Goal: Navigation & Orientation: Find specific page/section

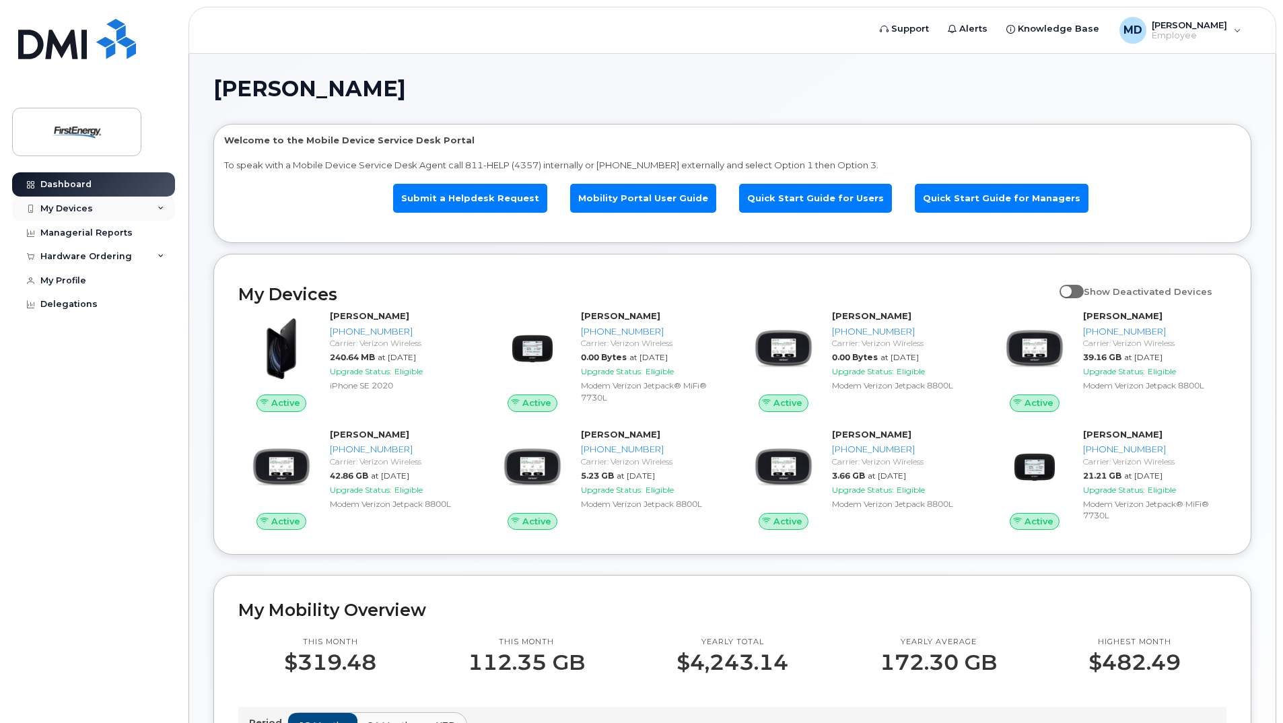
click at [157, 207] on icon at bounding box center [160, 208] width 7 height 7
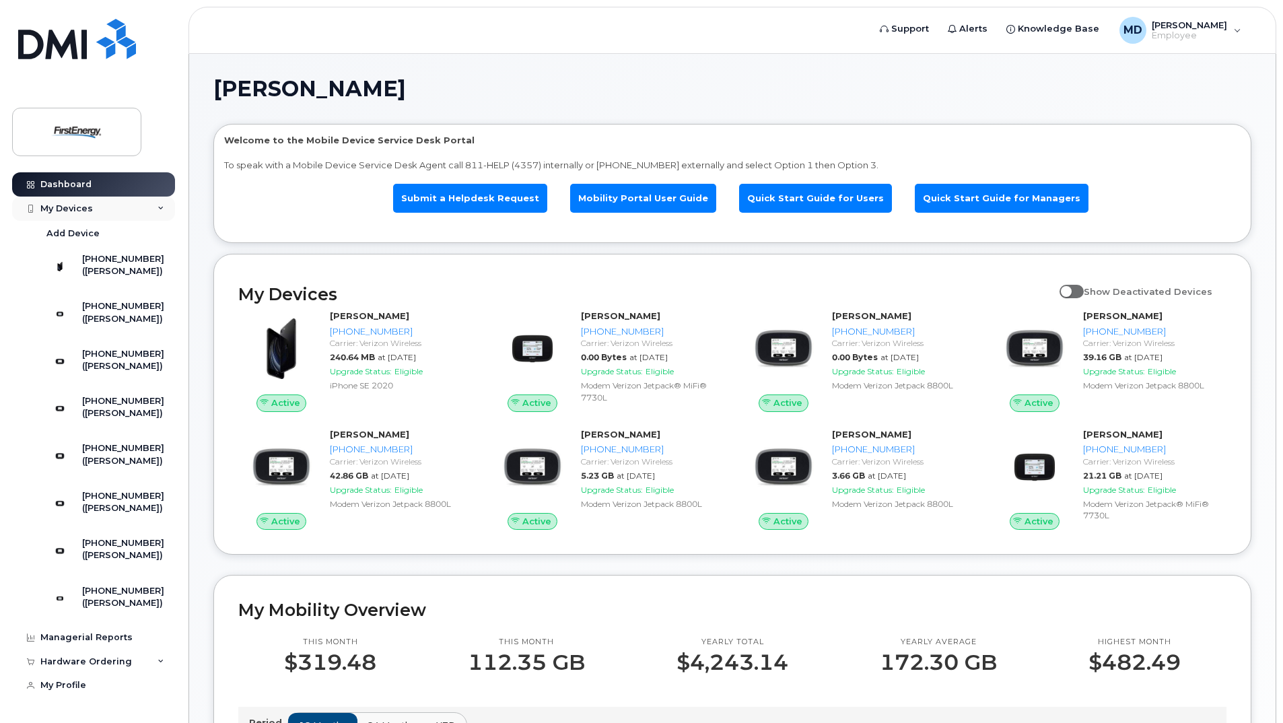
click at [157, 205] on icon at bounding box center [160, 208] width 7 height 7
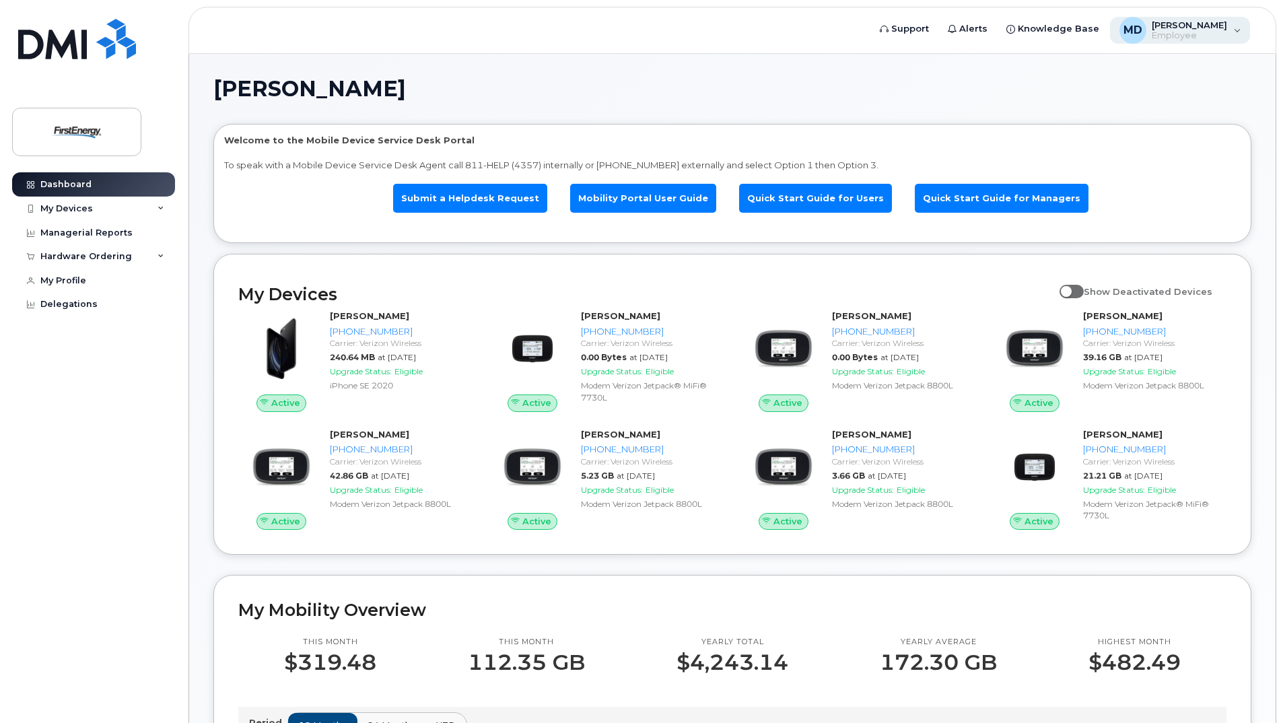
click at [1220, 29] on span "[PERSON_NAME]" at bounding box center [1189, 25] width 75 height 11
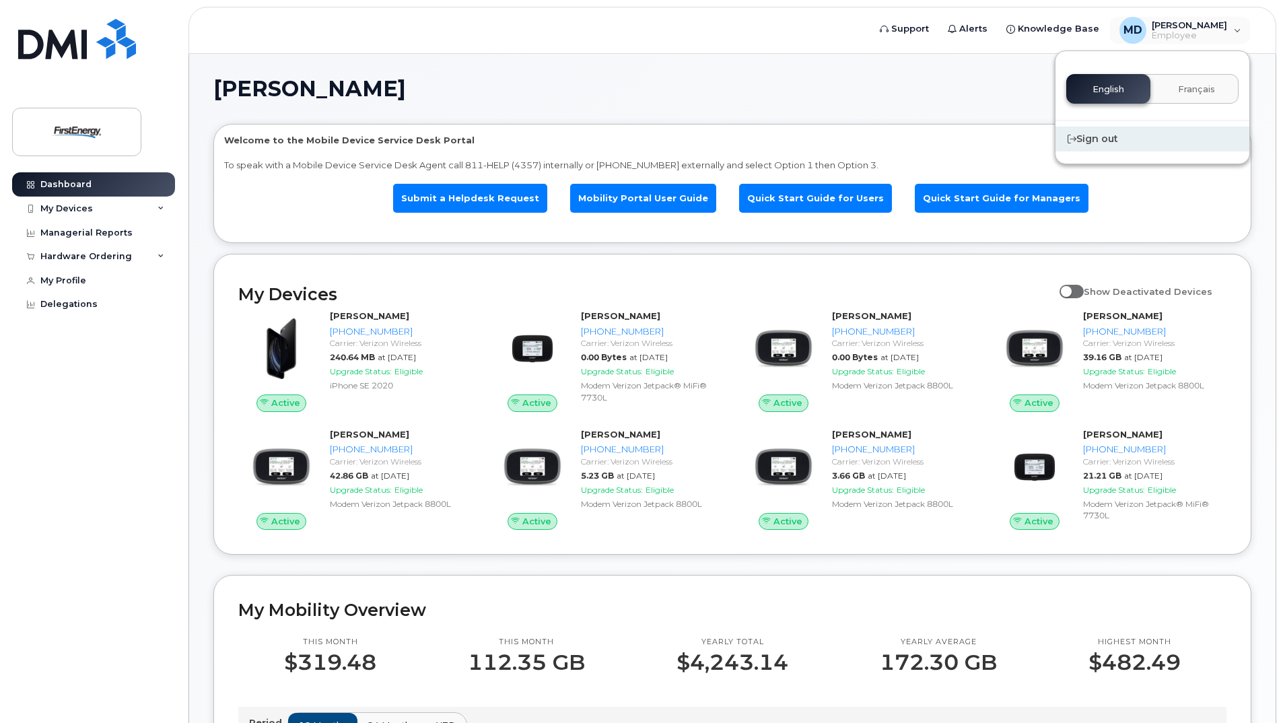
click at [1095, 141] on div "Sign out" at bounding box center [1152, 139] width 194 height 25
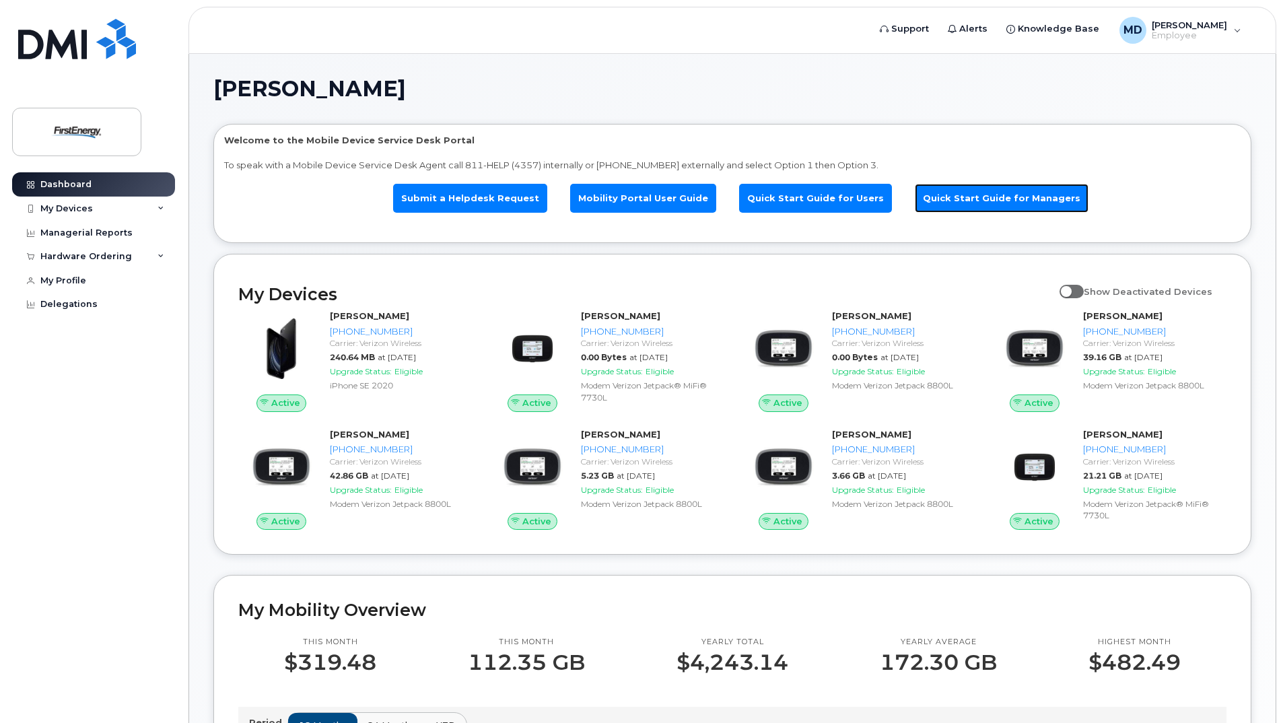
click at [983, 195] on link "Quick Start Guide for Managers" at bounding box center [1002, 198] width 174 height 29
click at [1234, 29] on div "MD McKnight, Daniel A Employee" at bounding box center [1180, 30] width 141 height 27
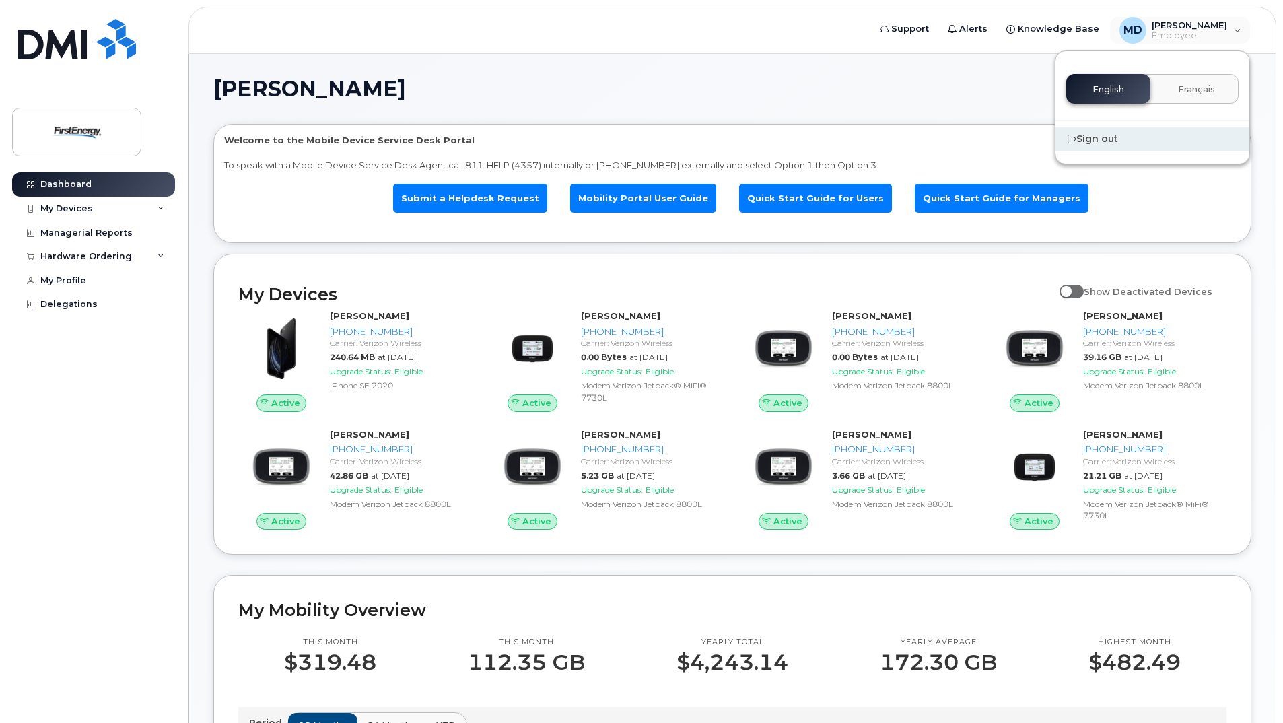
click at [1101, 137] on div "Sign out" at bounding box center [1152, 139] width 194 height 25
